Goal: Task Accomplishment & Management: Complete application form

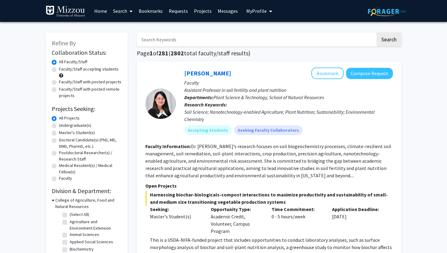
click at [82, 120] on div "All Projects" at bounding box center [87, 118] width 70 height 7
click at [78, 124] on label "Undergraduate(s)" at bounding box center [75, 125] width 32 height 6
click at [63, 124] on input "Undergraduate(s)" at bounding box center [61, 124] width 4 height 4
radio input "true"
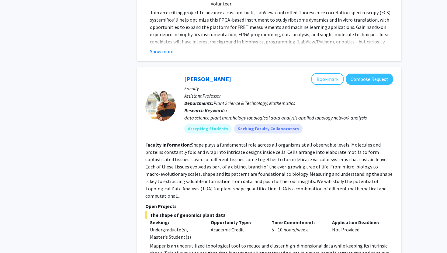
scroll to position [1099, 0]
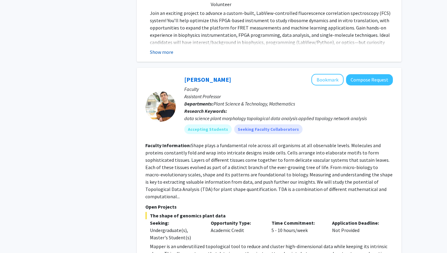
click at [164, 48] on button "Show more" at bounding box center [161, 51] width 23 height 7
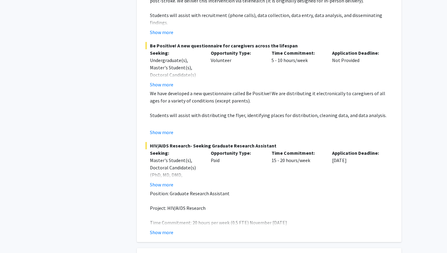
scroll to position [1667, 0]
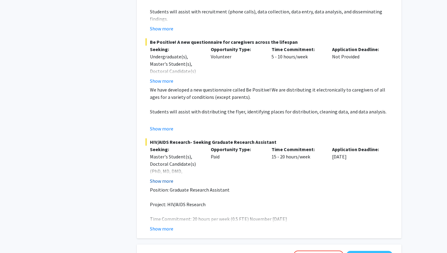
click at [165, 177] on button "Show more" at bounding box center [161, 180] width 23 height 7
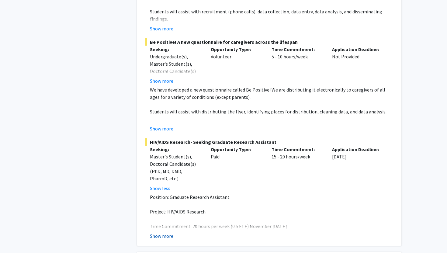
click at [165, 232] on button "Show more" at bounding box center [161, 235] width 23 height 7
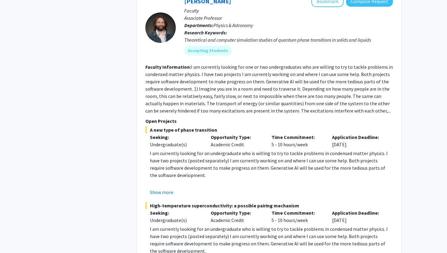
scroll to position [3255, 0]
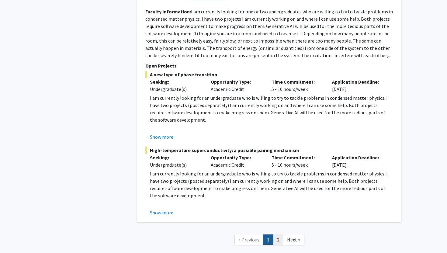
click at [280, 235] on link "2" at bounding box center [278, 240] width 10 height 11
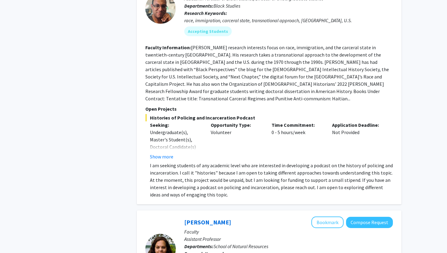
scroll to position [303, 0]
click at [169, 153] on button "Show more" at bounding box center [161, 156] width 23 height 7
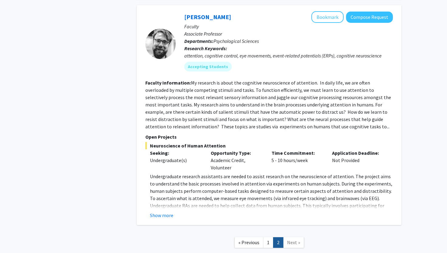
scroll to position [1187, 0]
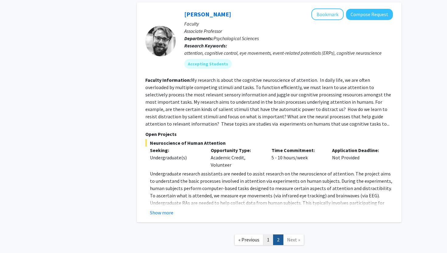
click at [268, 235] on link "1" at bounding box center [268, 240] width 10 height 11
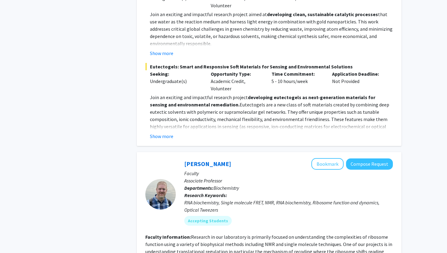
scroll to position [530, 0]
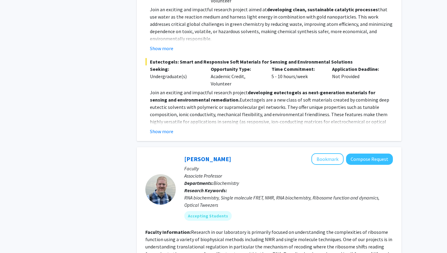
click at [165, 128] on button "Show more" at bounding box center [161, 131] width 23 height 7
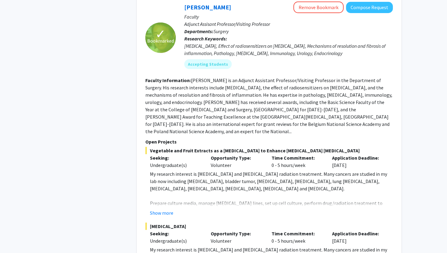
scroll to position [1968, 0]
click at [169, 209] on button "Show more" at bounding box center [161, 212] width 23 height 7
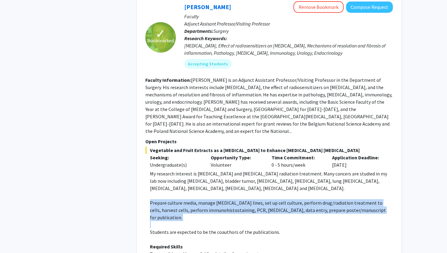
drag, startPoint x: 148, startPoint y: 172, endPoint x: 382, endPoint y: 185, distance: 234.6
copy span "Prepare culture media, manage [MEDICAL_DATA] lines, set up cell culture, perfor…"
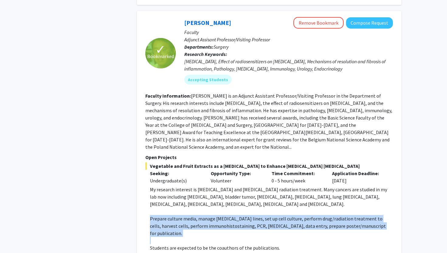
scroll to position [1959, 0]
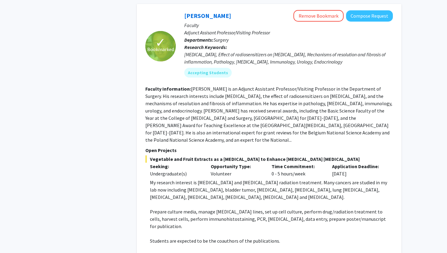
click at [248, 113] on fg-read-more "[PERSON_NAME] is an Adjunct Assistant Professor/Visiting Professor in the Depar…" at bounding box center [268, 114] width 247 height 57
click at [249, 113] on fg-read-more "[PERSON_NAME] is an Adjunct Assistant Professor/Visiting Professor in the Depar…" at bounding box center [268, 114] width 247 height 57
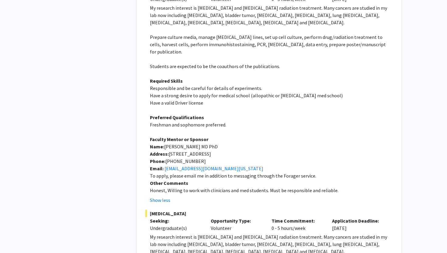
scroll to position [2135, 0]
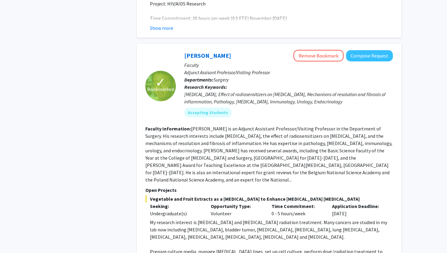
scroll to position [1918, 0]
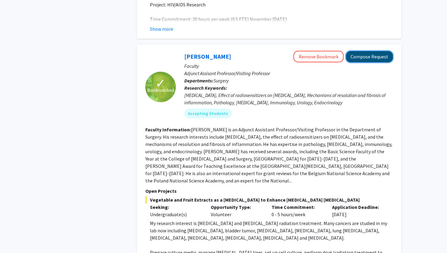
click at [373, 51] on button "Compose Request" at bounding box center [369, 56] width 47 height 11
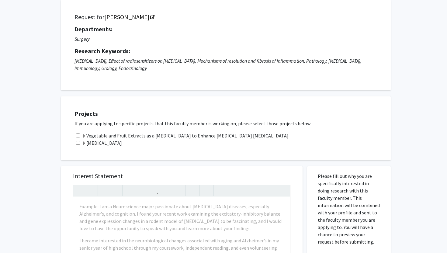
scroll to position [39, 0]
click at [78, 142] on input "checkbox" at bounding box center [78, 143] width 4 height 4
checkbox input "true"
click at [85, 143] on span at bounding box center [84, 143] width 5 height 5
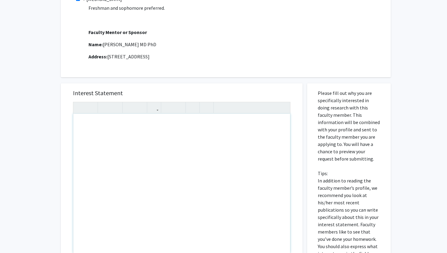
scroll to position [169, 0]
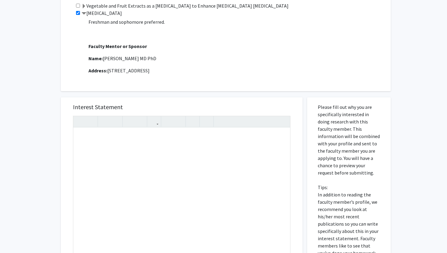
click at [149, 83] on div "Projects If you are applying to specific projects that this faculty member is w…" at bounding box center [229, 29] width 322 height 110
